Goal: Book appointment/travel/reservation

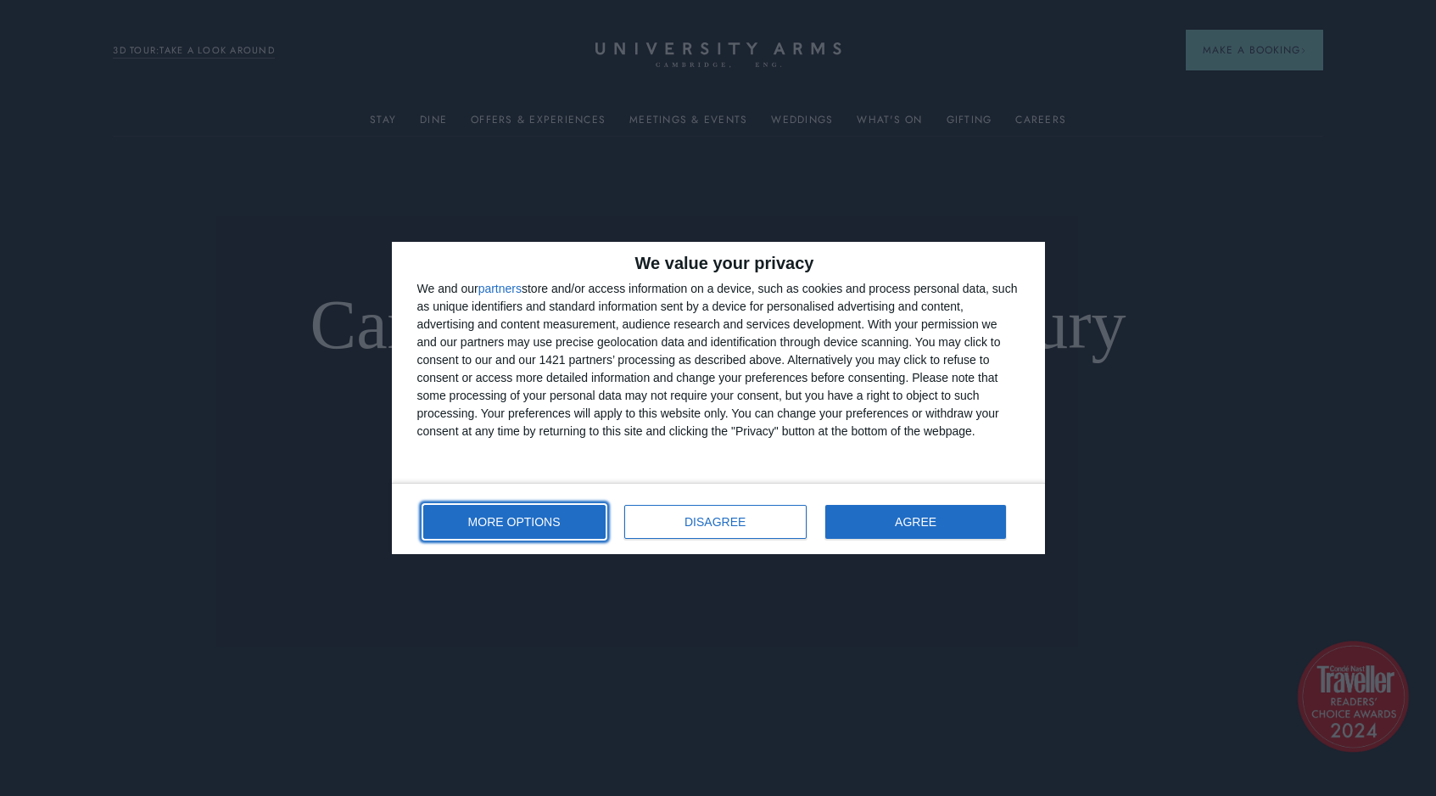
click at [544, 519] on span "MORE OPTIONS" at bounding box center [514, 522] width 92 height 12
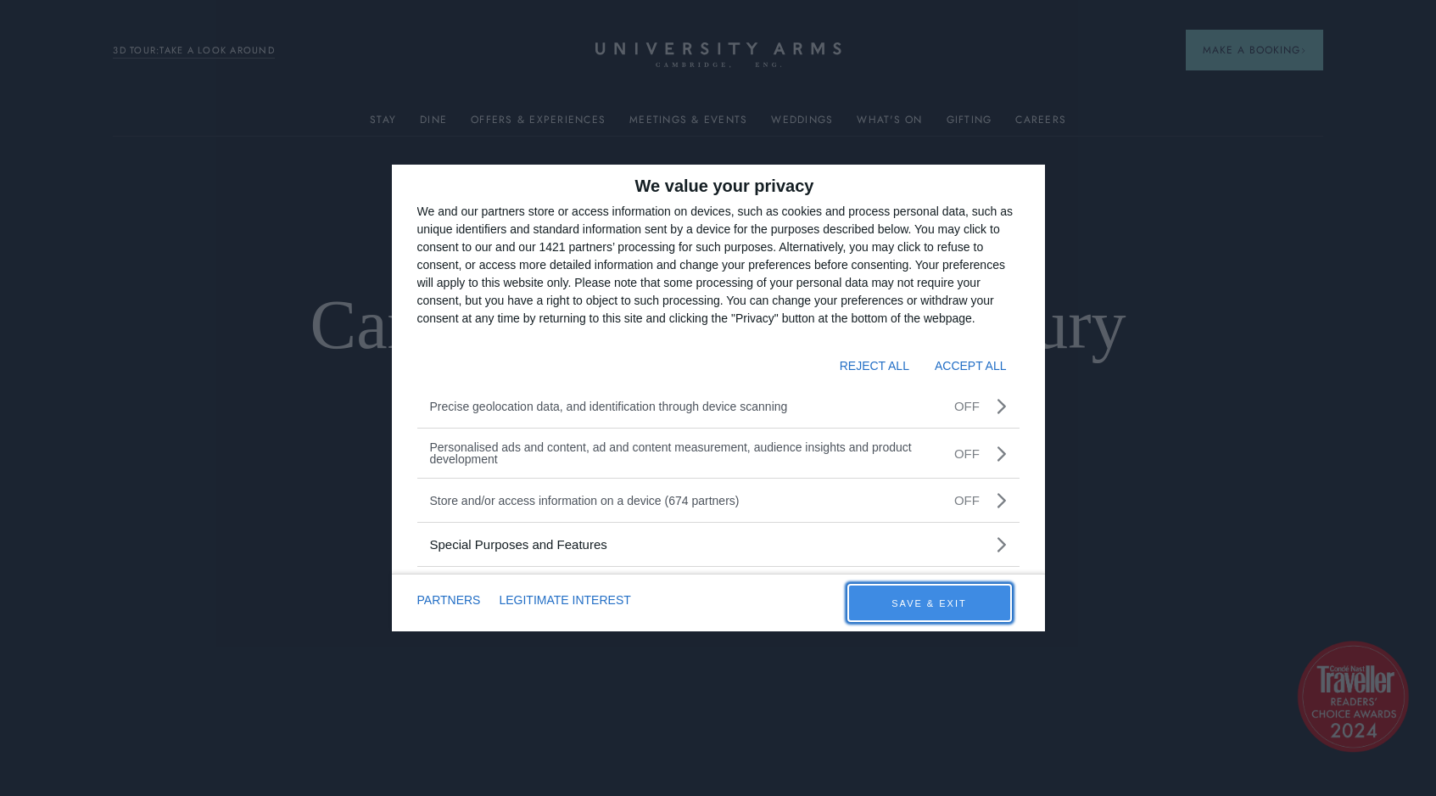
click at [914, 600] on button "SAVE & EXIT" at bounding box center [929, 602] width 161 height 35
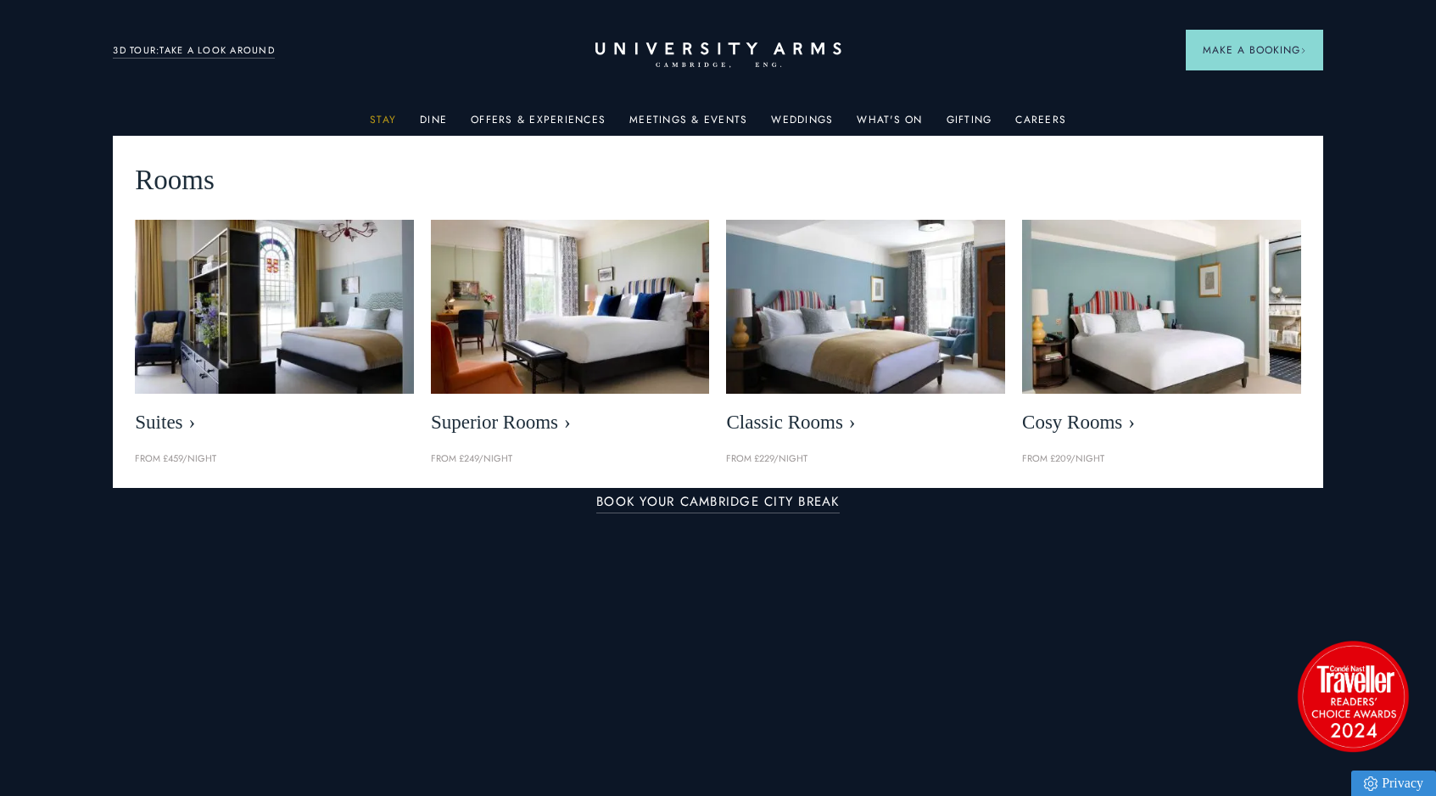
click at [386, 124] on link "Stay" at bounding box center [383, 125] width 26 height 22
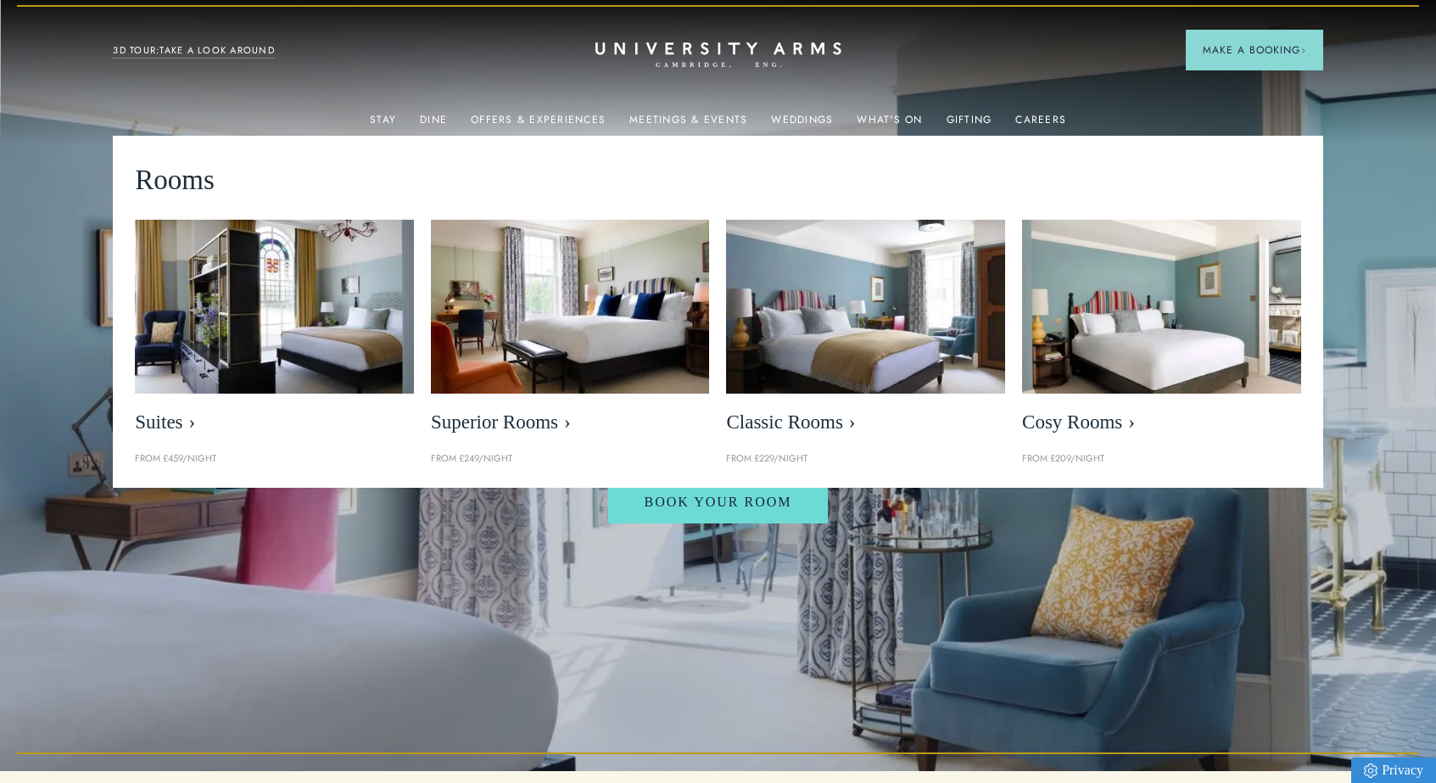
scroll to position [17, 0]
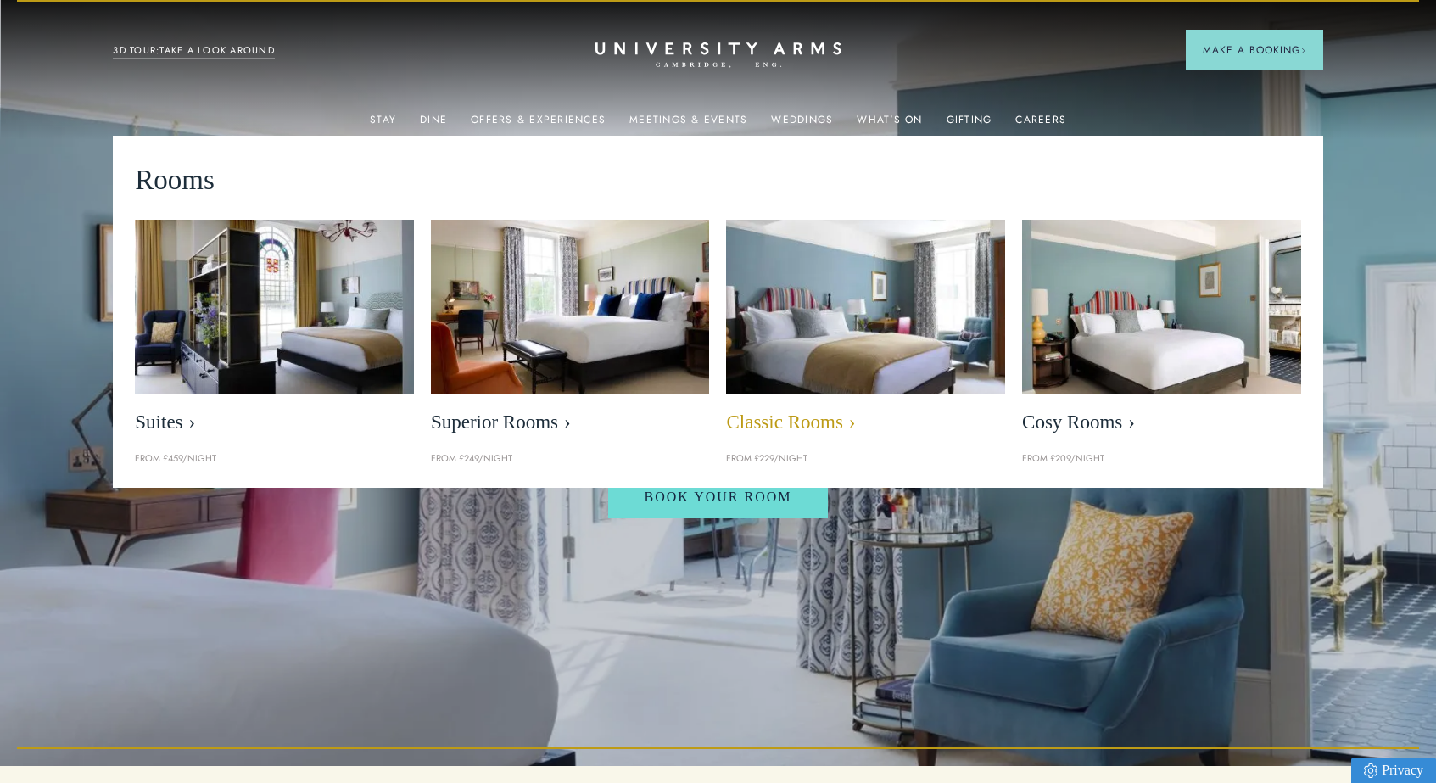
click at [769, 418] on span "Classic Rooms" at bounding box center [865, 423] width 279 height 24
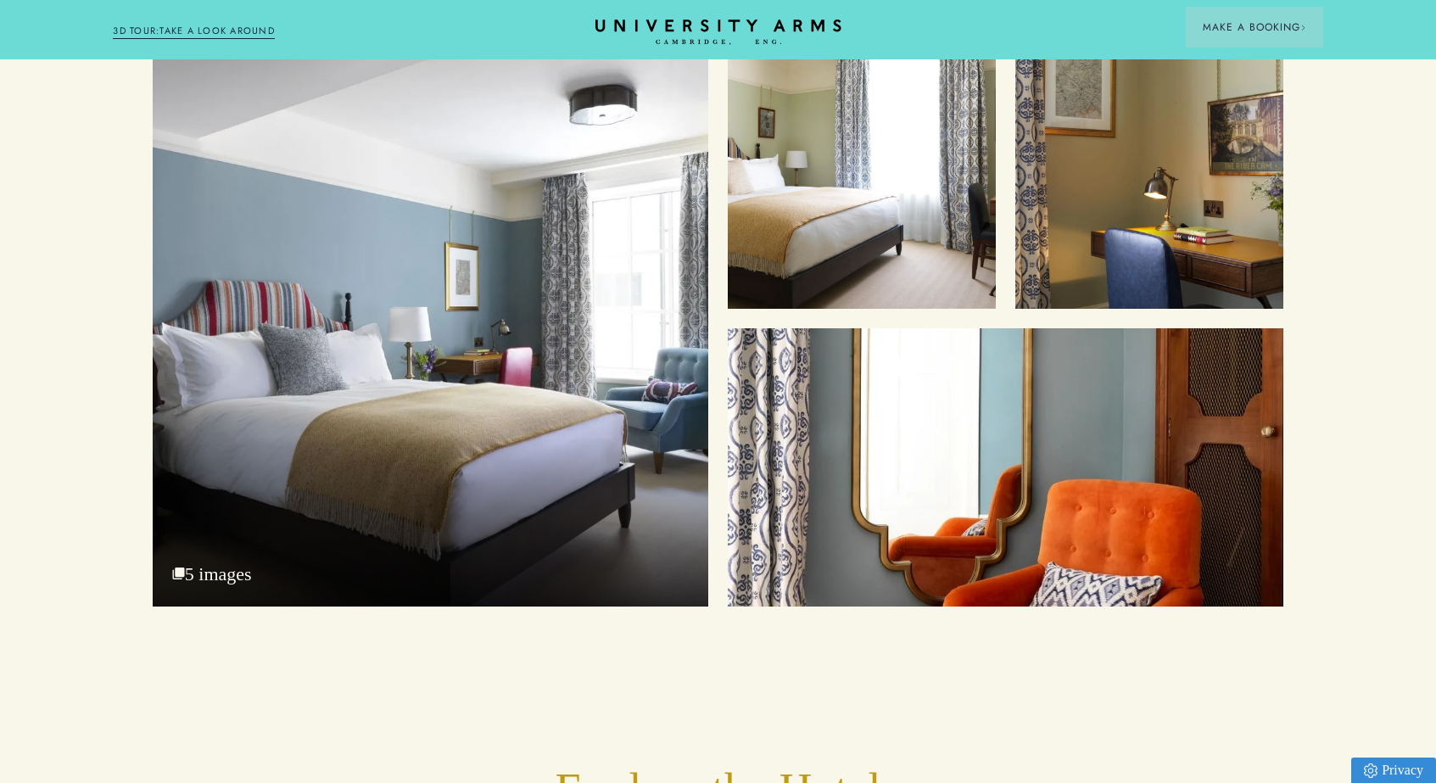
scroll to position [2286, 0]
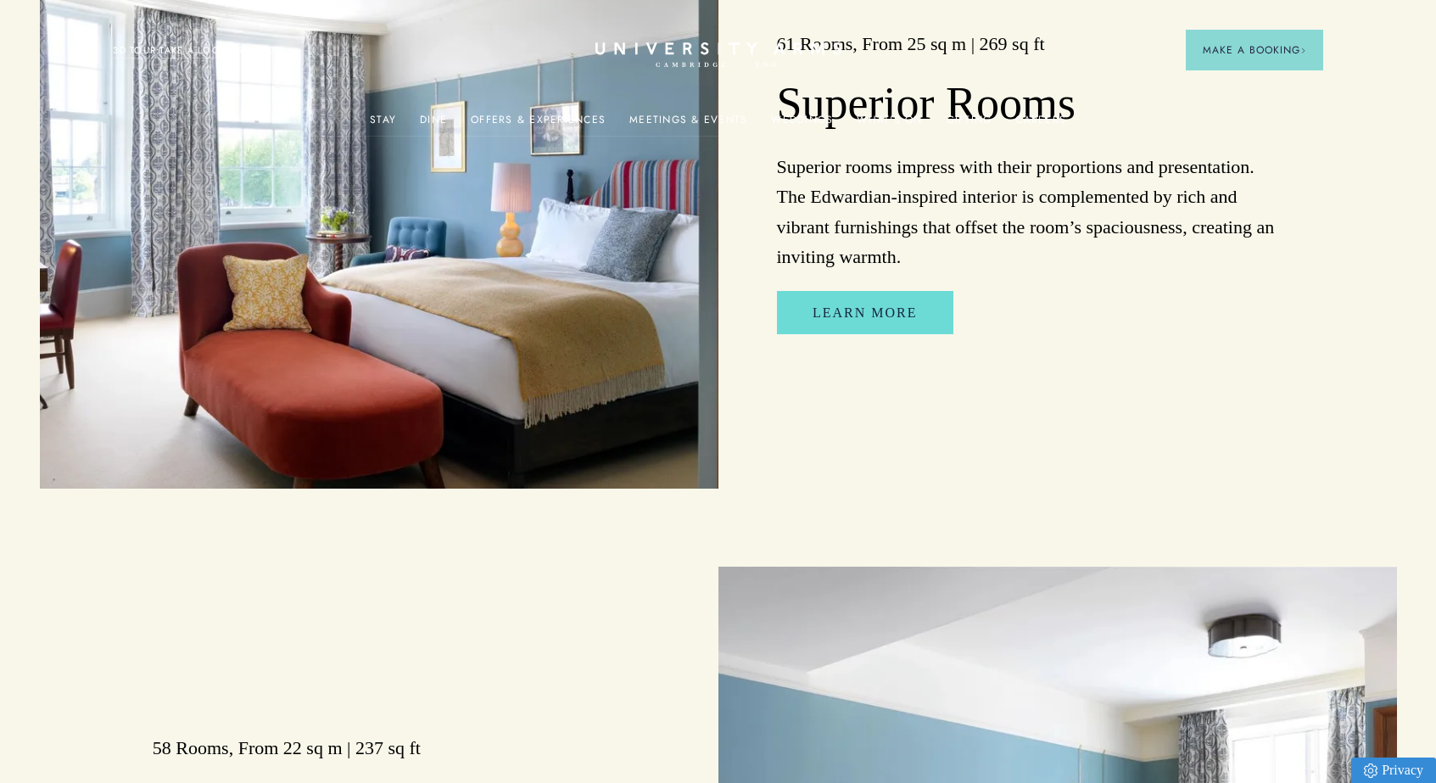
scroll to position [17, 0]
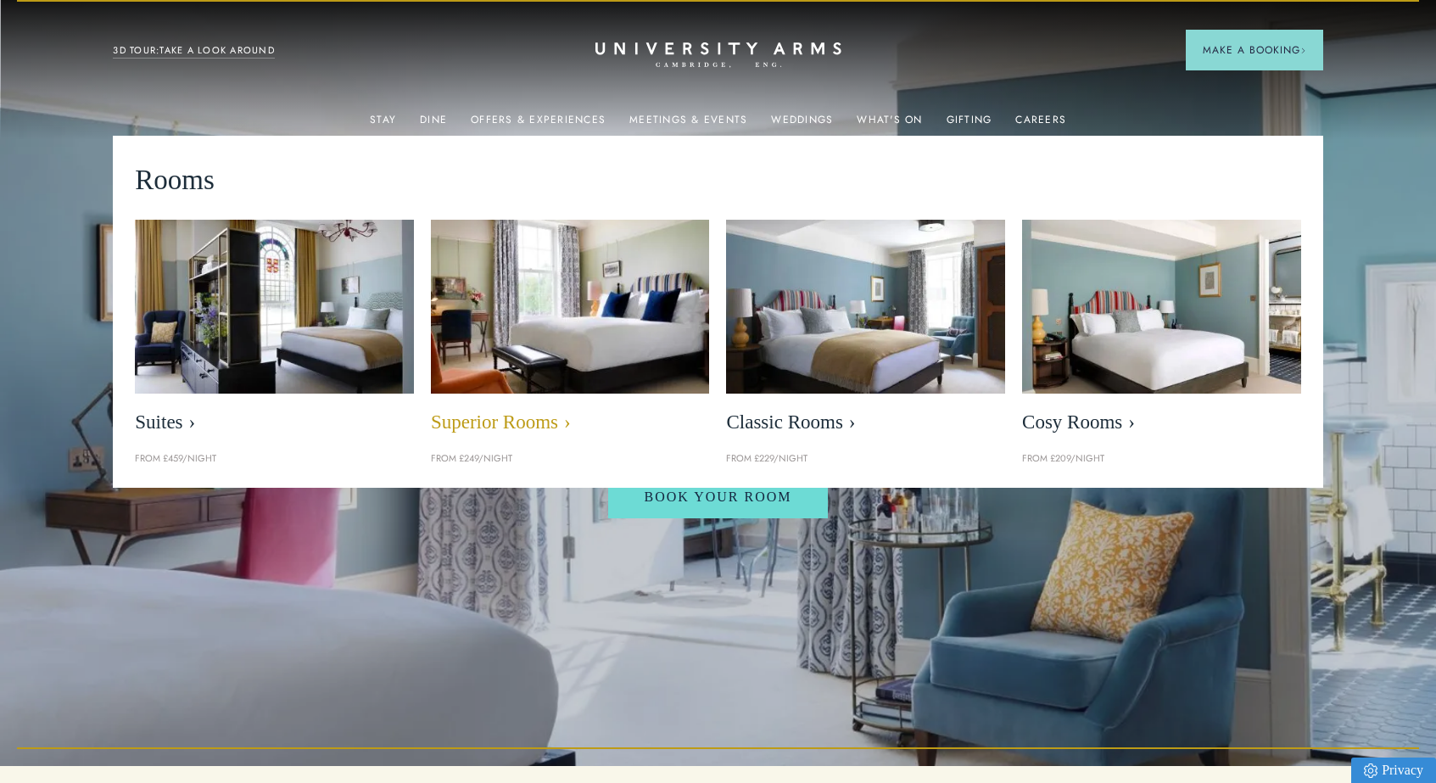
click at [511, 331] on img at bounding box center [570, 306] width 321 height 200
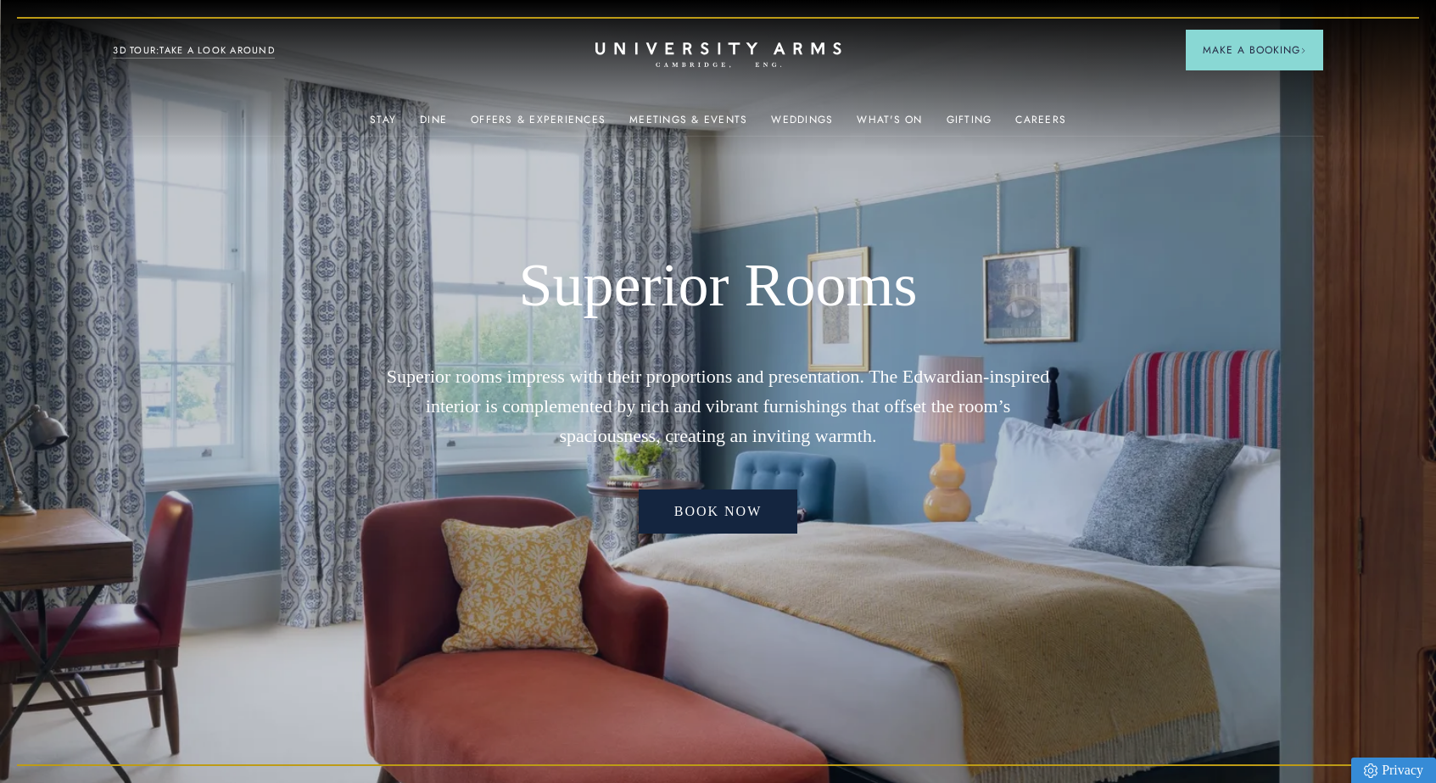
click at [711, 518] on link "Book now" at bounding box center [718, 512] width 159 height 44
